Goal: Find specific page/section: Find specific page/section

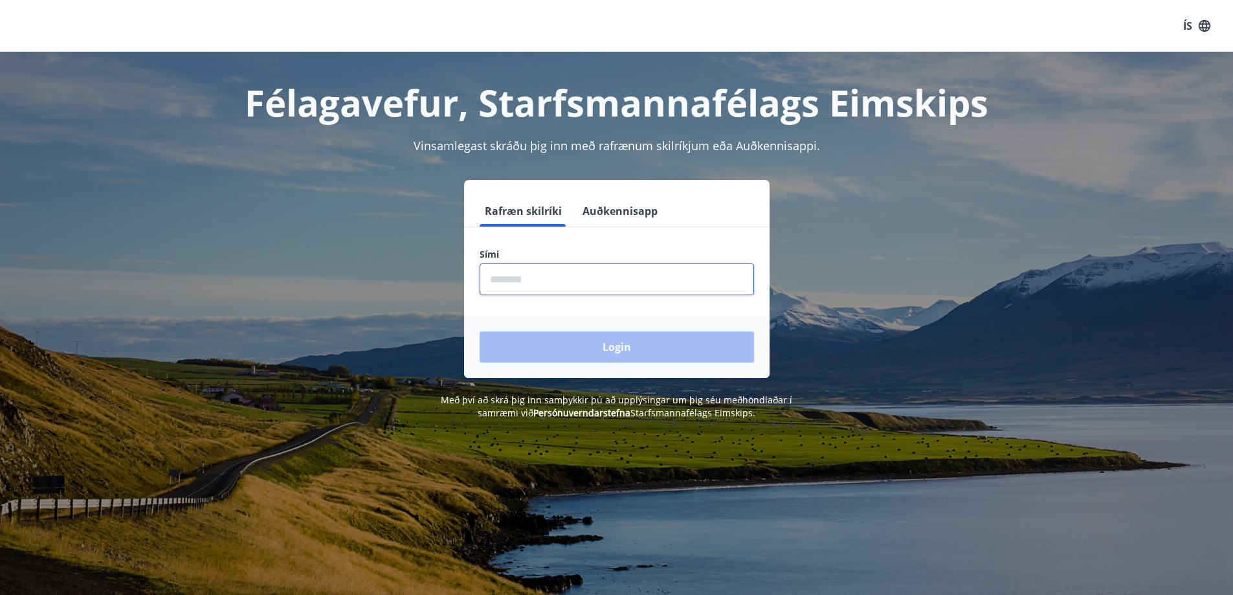
click at [628, 293] on input "phone" at bounding box center [617, 279] width 274 height 32
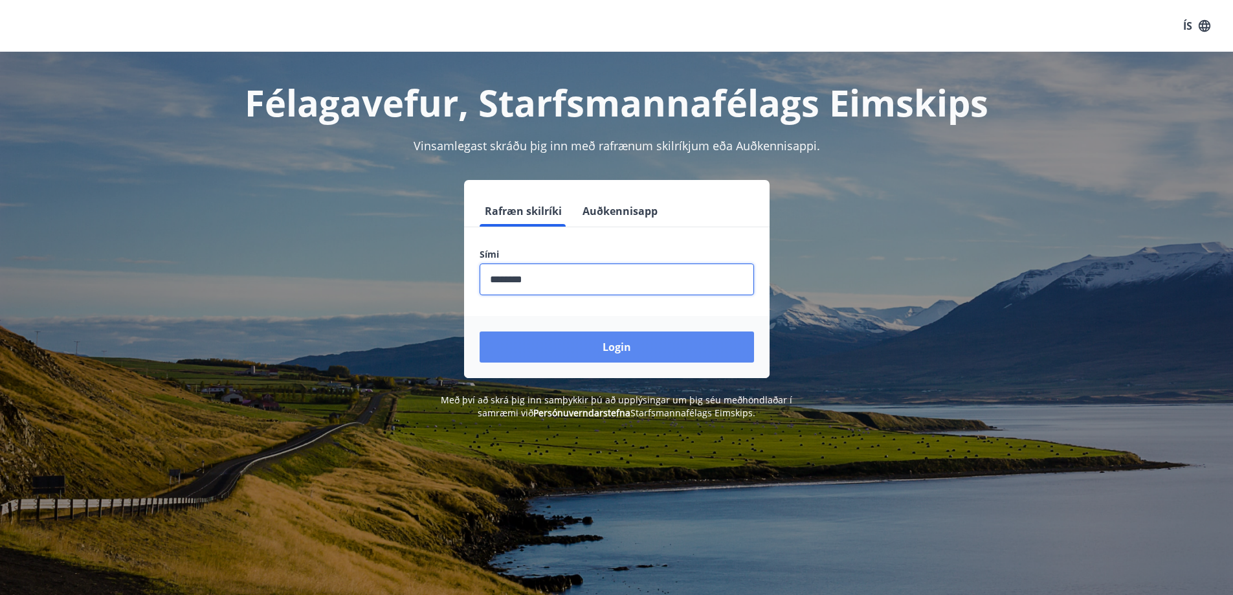
type input "********"
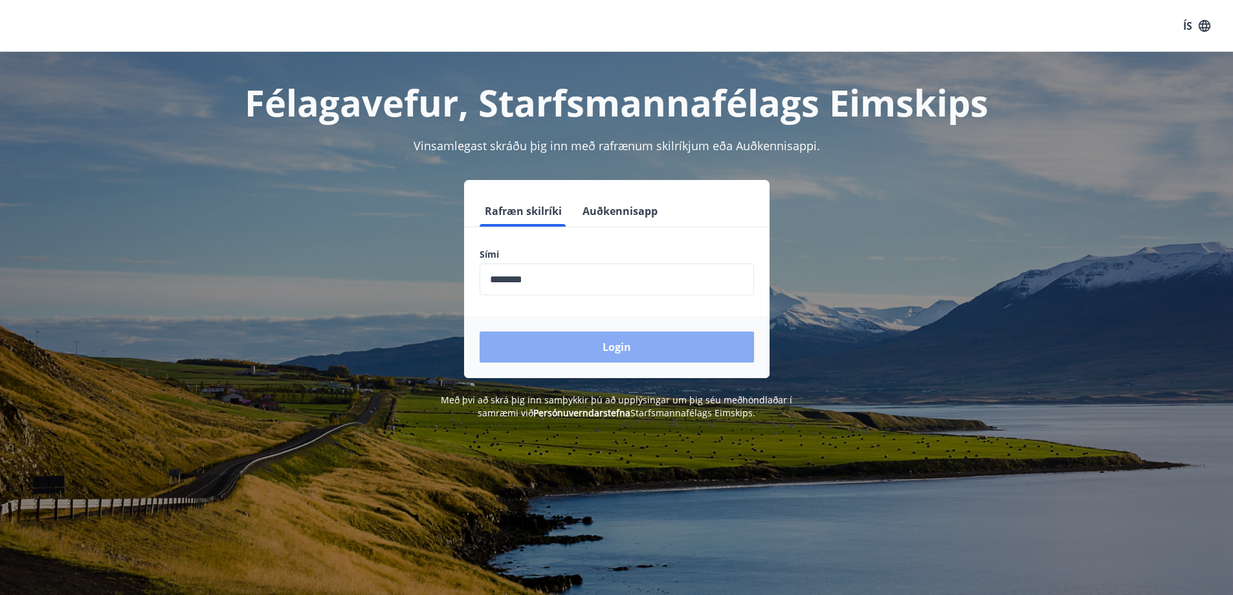
click at [611, 349] on button "Login" at bounding box center [617, 346] width 274 height 31
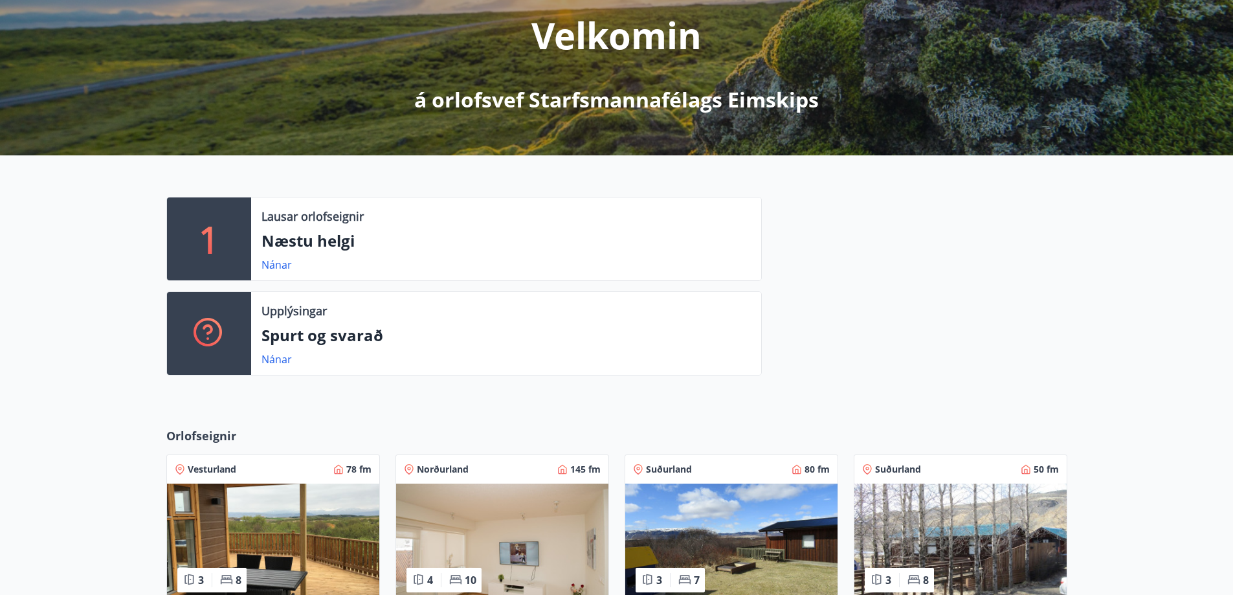
scroll to position [4, 0]
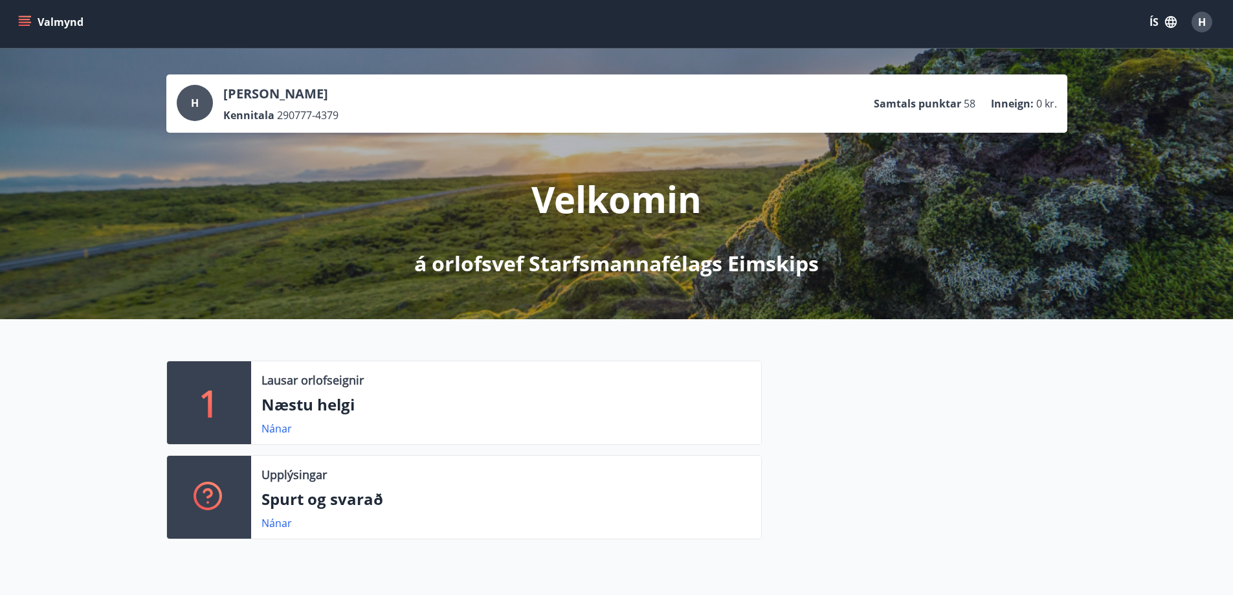
click at [23, 23] on icon "menu" at bounding box center [24, 22] width 13 height 13
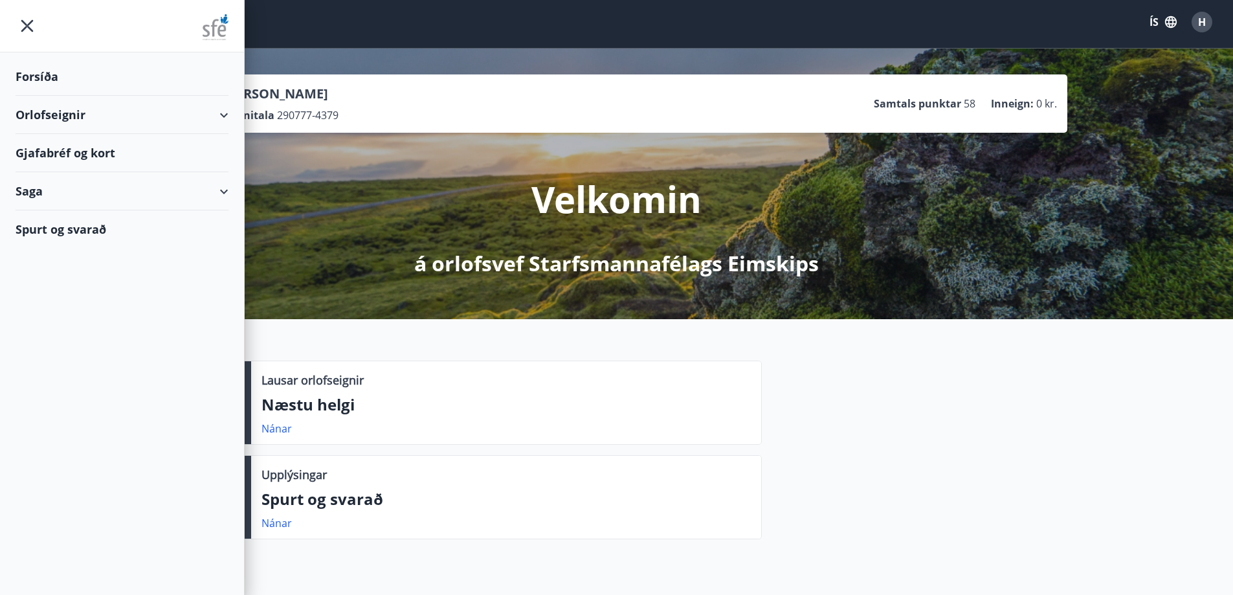
click at [225, 109] on div "Orlofseignir" at bounding box center [122, 115] width 213 height 38
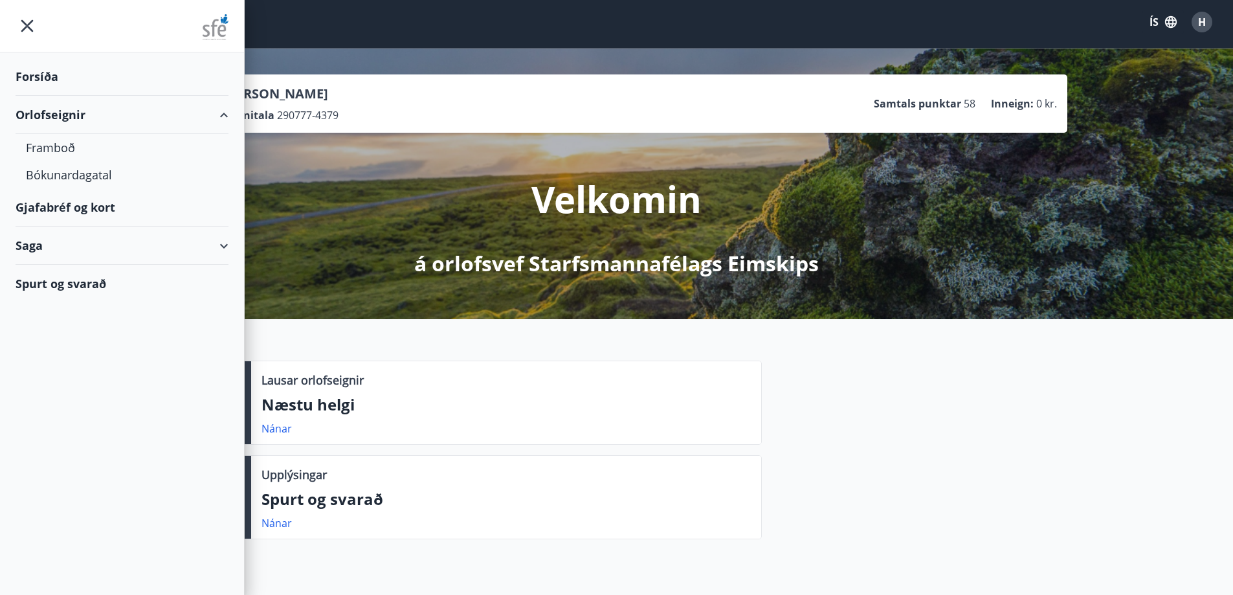
click at [225, 109] on div "Orlofseignir" at bounding box center [122, 115] width 213 height 38
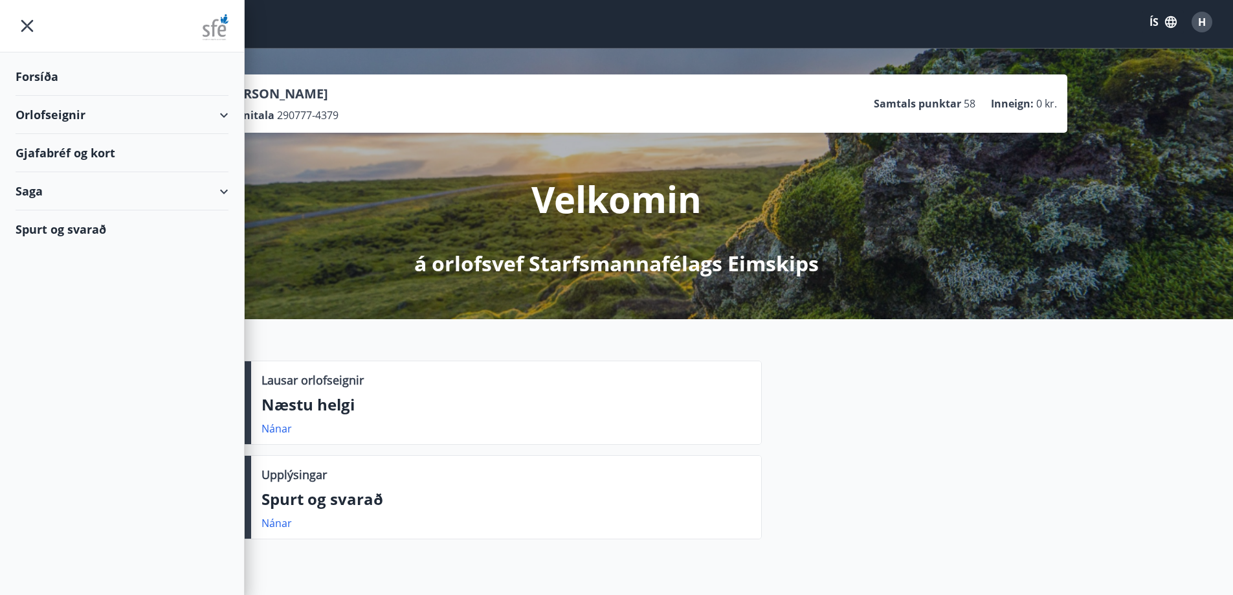
click at [24, 21] on icon "menu" at bounding box center [27, 25] width 23 height 23
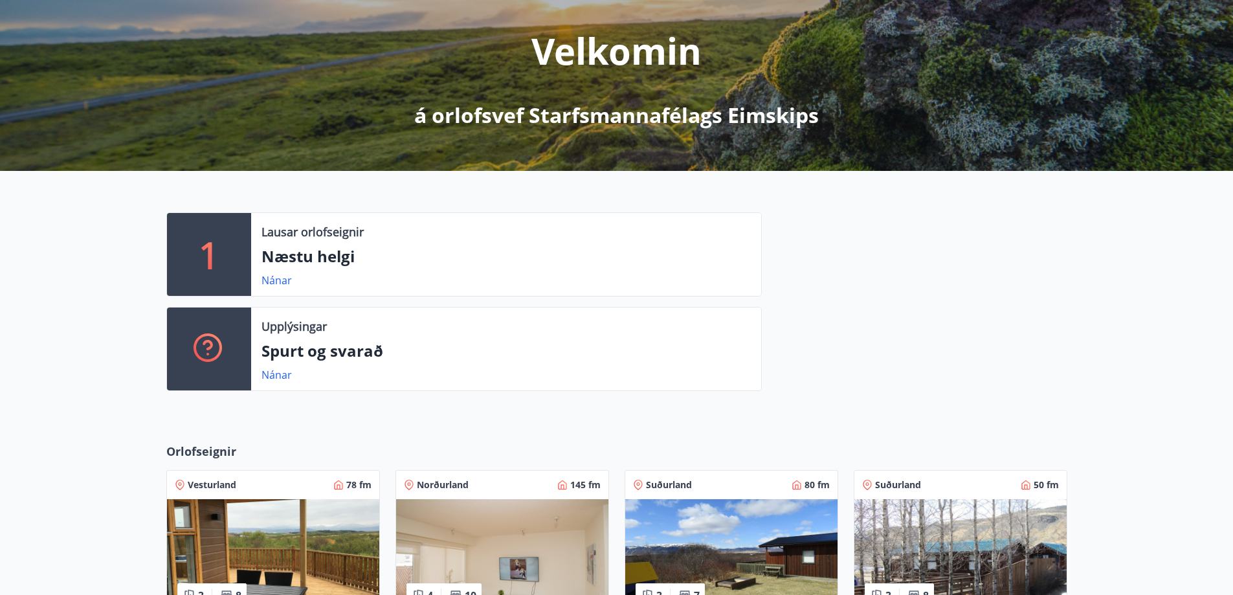
scroll to position [133, 0]
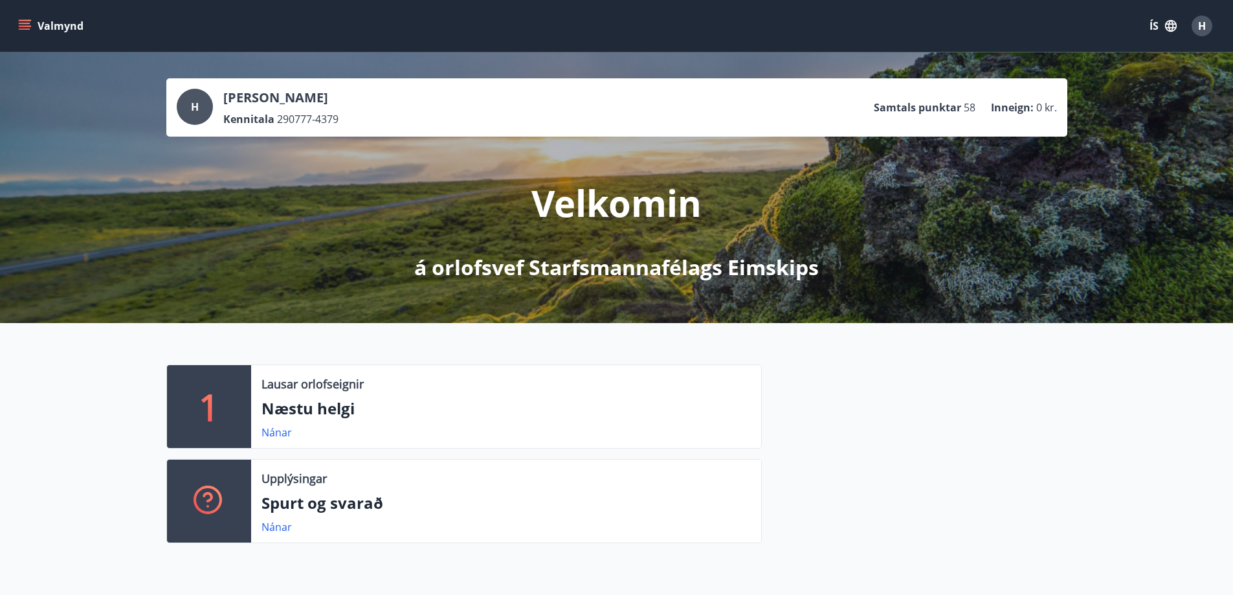
click at [26, 30] on icon "menu" at bounding box center [25, 28] width 12 height 1
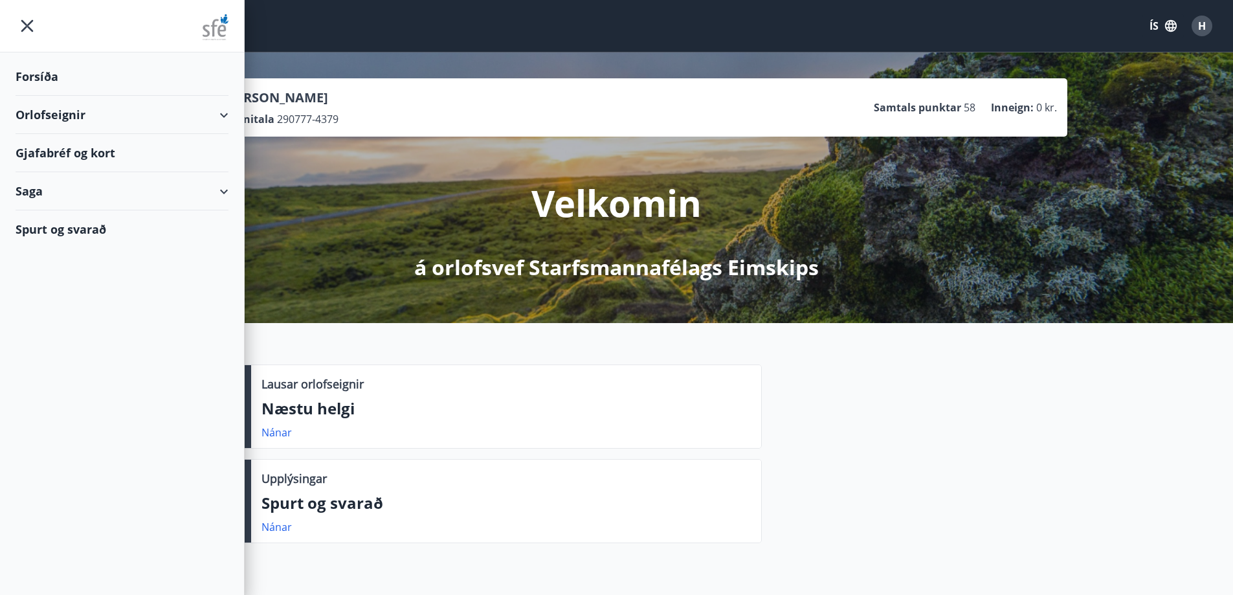
click at [43, 149] on div "Gjafabréf og kort" at bounding box center [122, 153] width 213 height 38
